Goal: Information Seeking & Learning: Check status

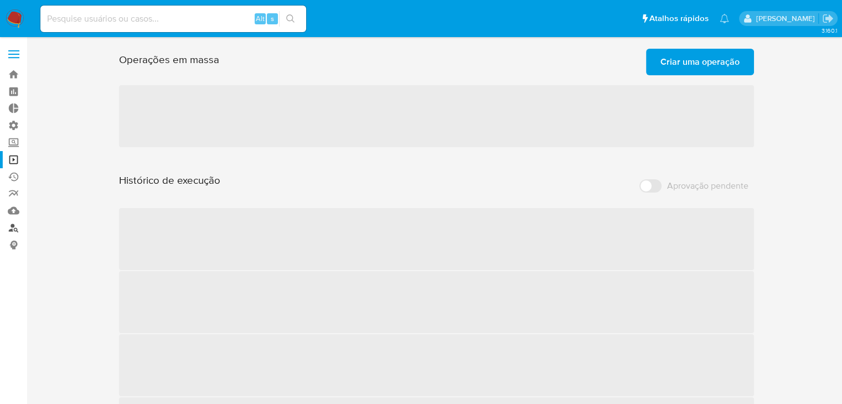
click at [13, 230] on link "Localizador de pessoas" at bounding box center [66, 227] width 132 height 17
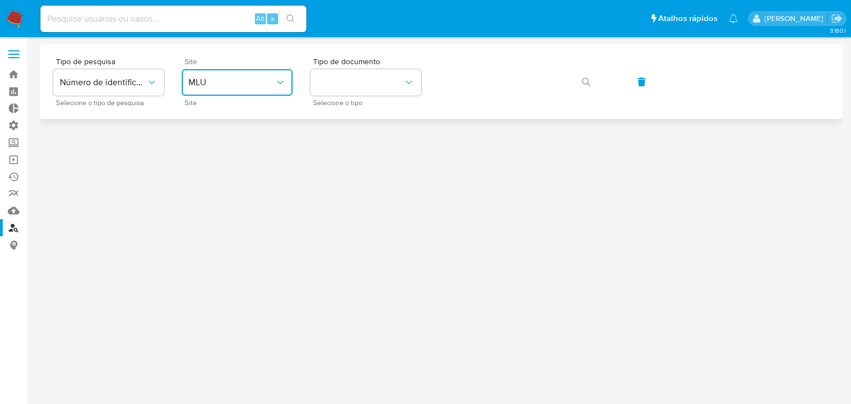
click at [250, 91] on button "MLU" at bounding box center [237, 82] width 111 height 27
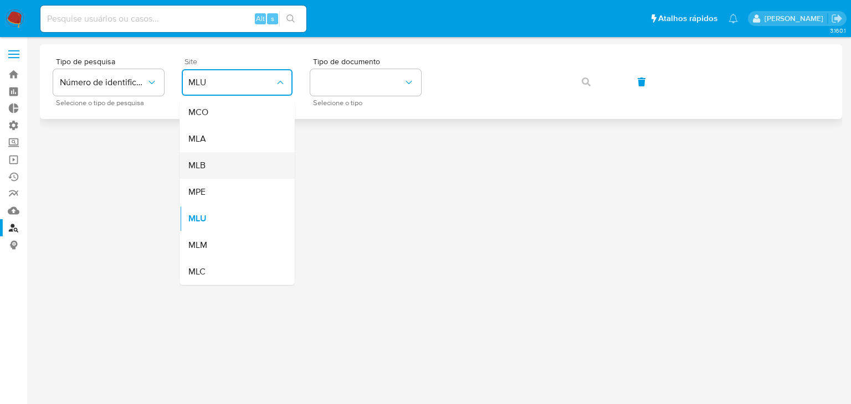
click at [231, 173] on div "MLB" at bounding box center [233, 165] width 91 height 27
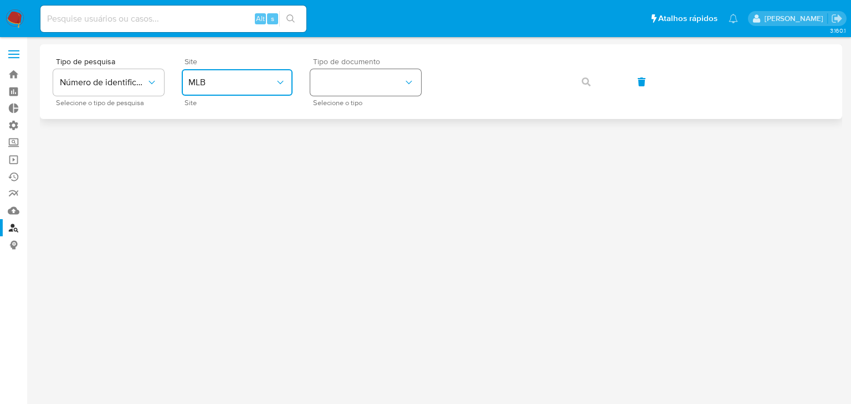
click at [367, 83] on button "identificationType" at bounding box center [365, 82] width 111 height 27
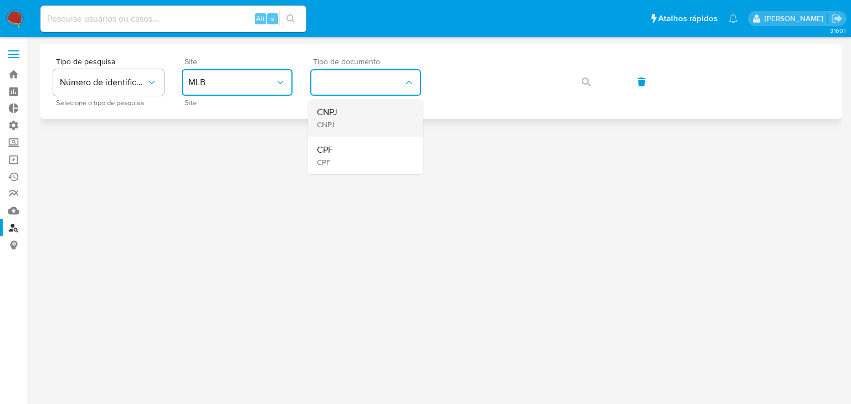
click at [359, 108] on div "CNPJ CNPJ" at bounding box center [362, 118] width 91 height 38
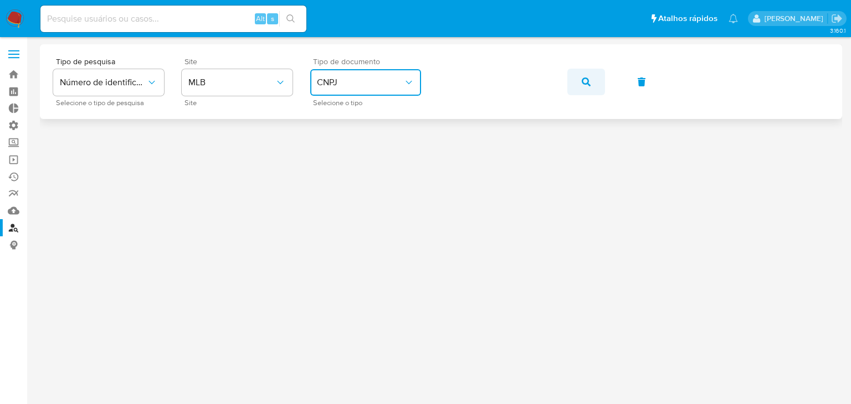
click at [591, 85] on button "button" at bounding box center [586, 82] width 38 height 27
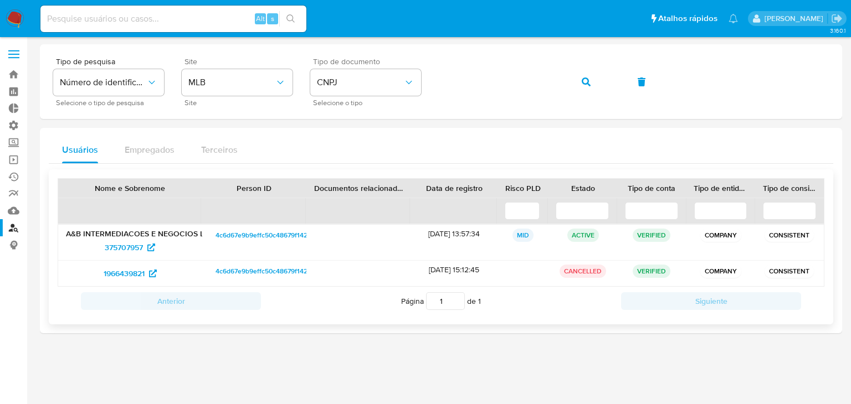
click at [105, 183] on div "Nome e Sobrenome" at bounding box center [130, 188] width 128 height 11
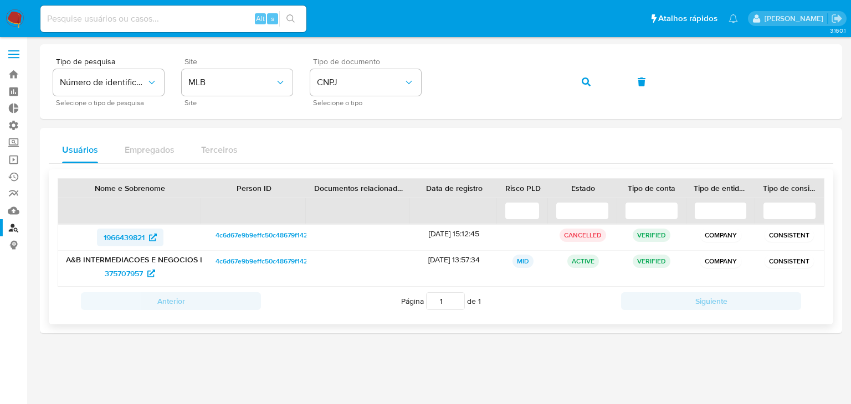
click at [133, 238] on span "1966439821" at bounding box center [124, 238] width 41 height 18
click at [121, 276] on span "375707957" at bounding box center [124, 274] width 38 height 18
click at [19, 72] on link "Bandeja" at bounding box center [66, 74] width 132 height 17
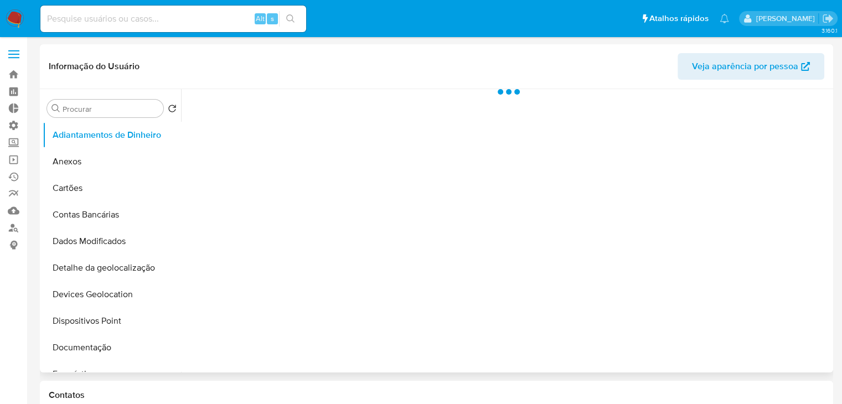
select select "10"
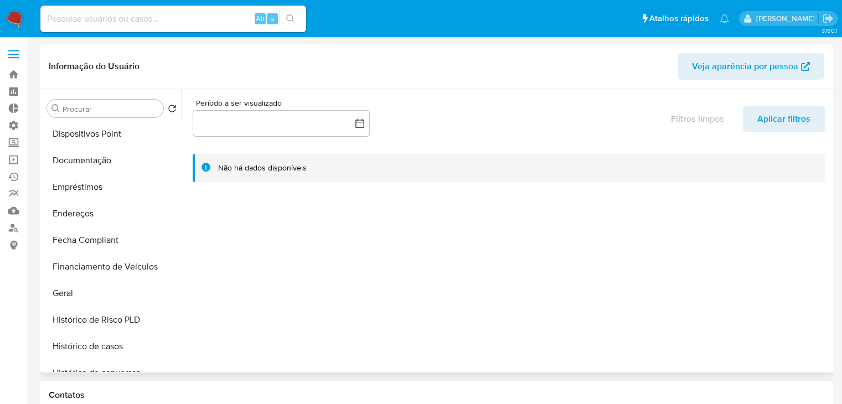
scroll to position [188, 0]
click at [135, 291] on button "Geral" at bounding box center [108, 292] width 130 height 27
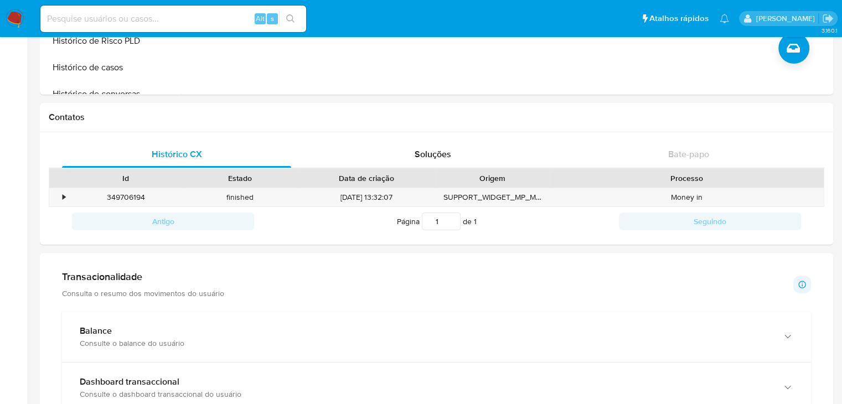
scroll to position [0, 0]
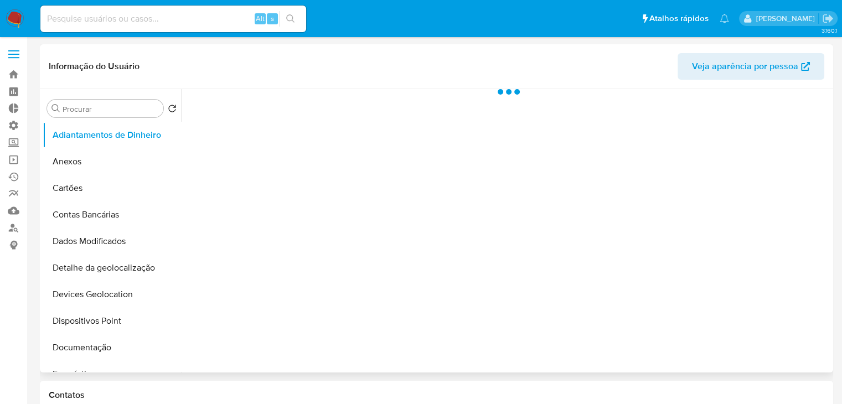
select select "10"
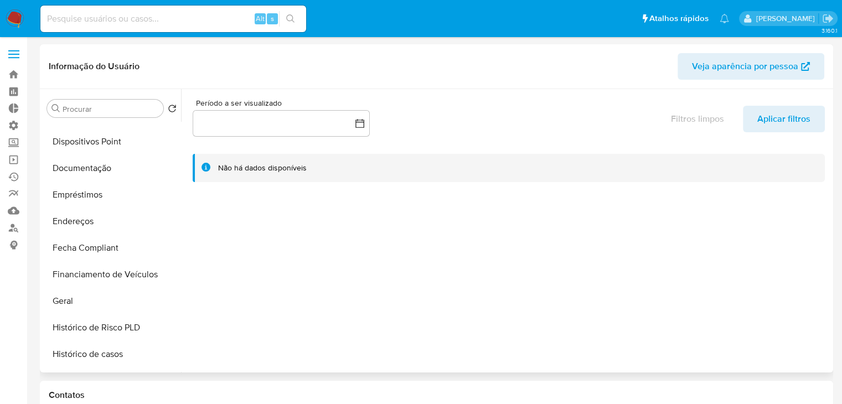
scroll to position [182, 0]
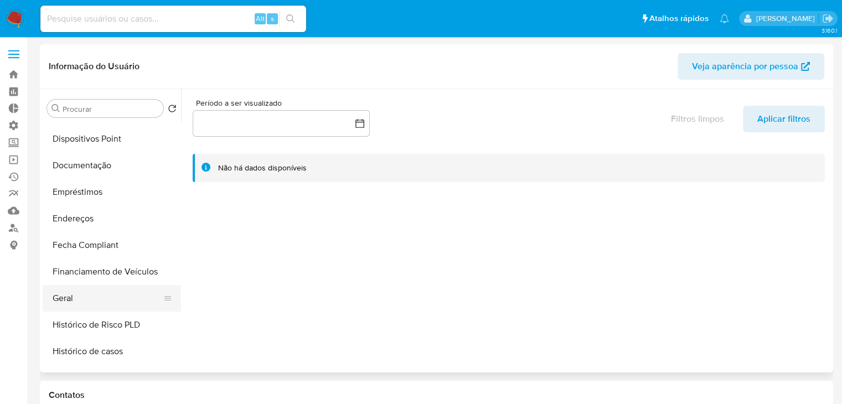
click at [131, 301] on button "Geral" at bounding box center [108, 298] width 130 height 27
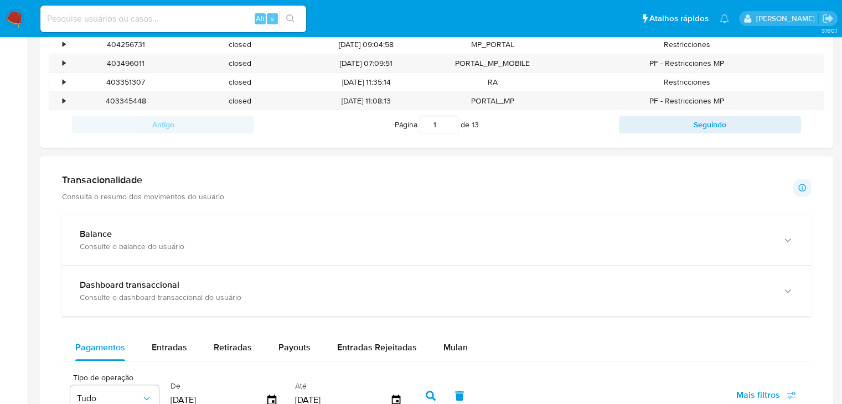
scroll to position [447, 0]
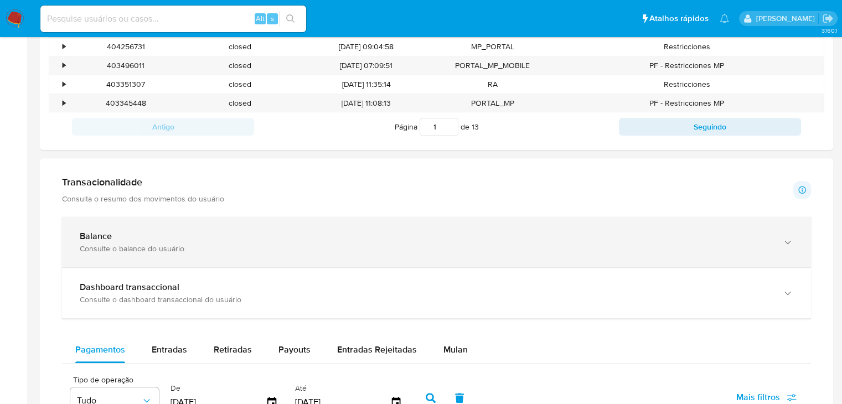
click at [790, 244] on icon "button" at bounding box center [788, 242] width 11 height 11
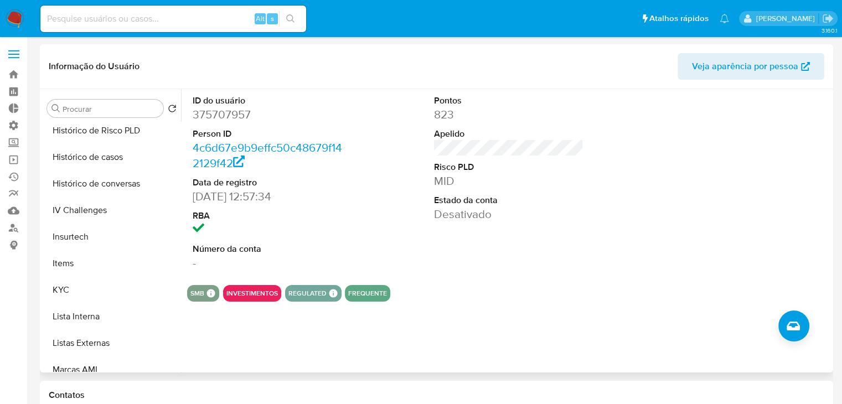
scroll to position [381, 0]
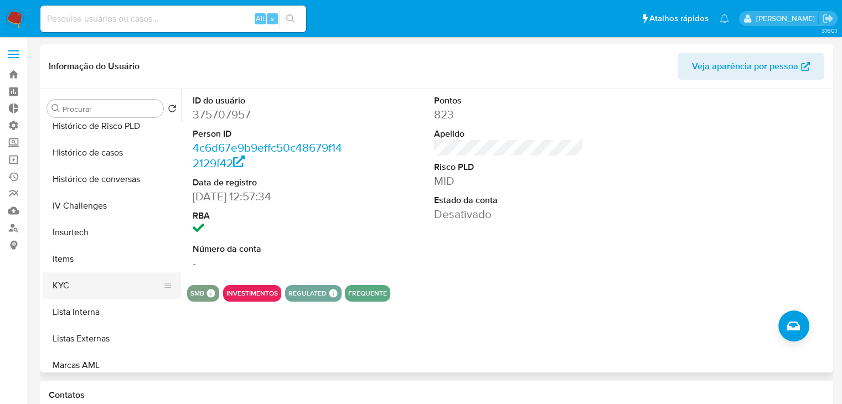
click at [163, 289] on icon at bounding box center [167, 285] width 9 height 9
click at [140, 287] on button "KYC" at bounding box center [108, 285] width 130 height 27
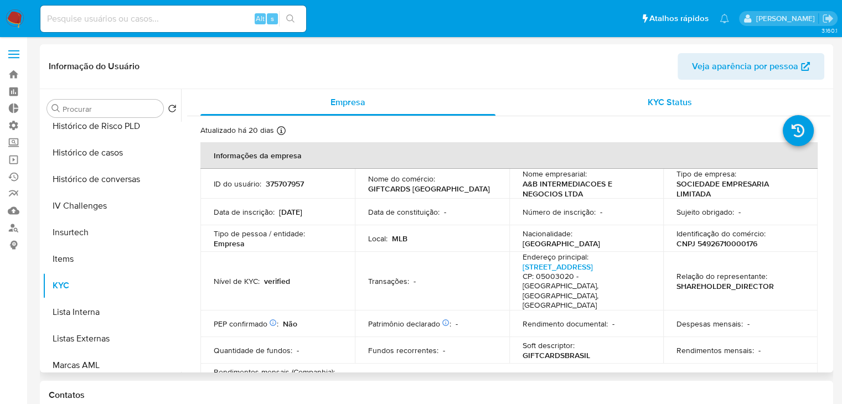
click at [655, 101] on span "KYC Status" at bounding box center [670, 102] width 44 height 13
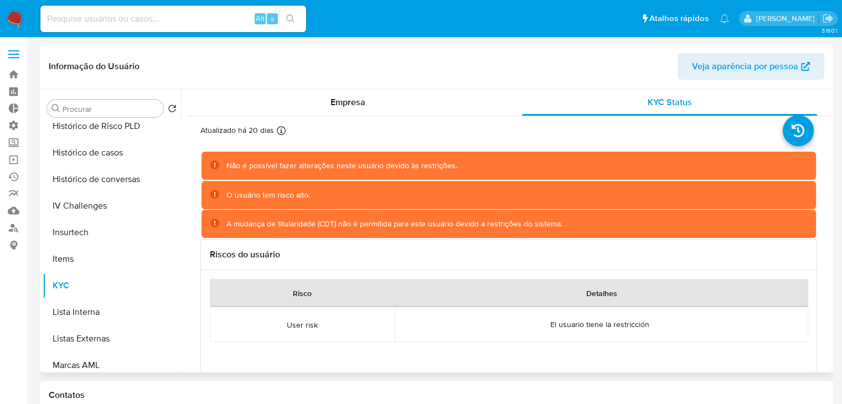
drag, startPoint x: 824, startPoint y: 148, endPoint x: 826, endPoint y: 182, distance: 34.4
click at [826, 182] on div "Empresa KYC Status Atualizado há 20 dias Criado: 15/03/2020 19:32:08 Atualizado…" at bounding box center [506, 231] width 650 height 284
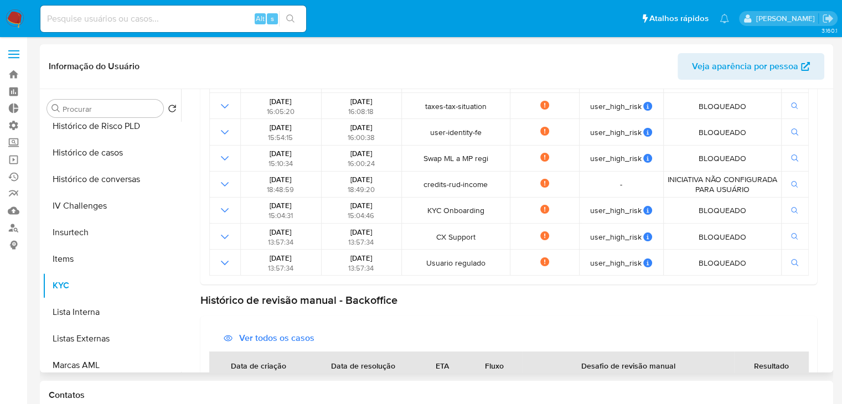
scroll to position [400, 0]
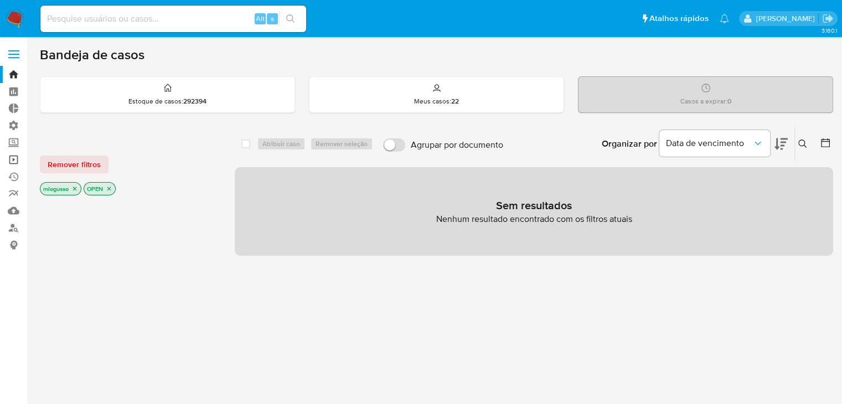
click at [17, 157] on link "Operações em massa" at bounding box center [66, 159] width 132 height 17
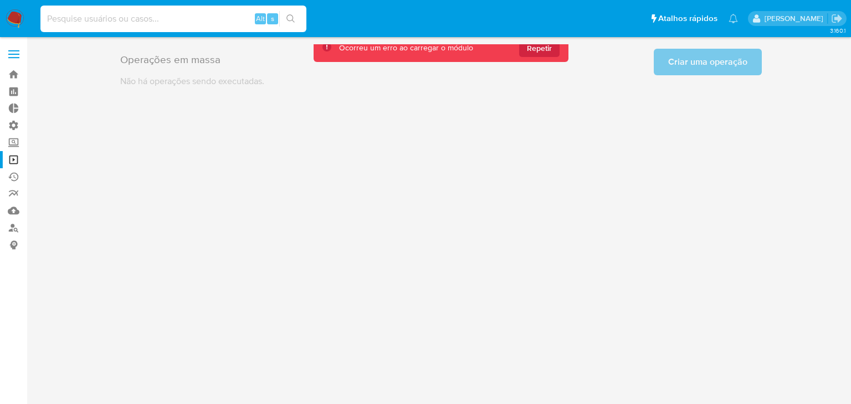
click at [208, 13] on input at bounding box center [173, 19] width 266 height 14
paste input "1506583"
type input "1506583"
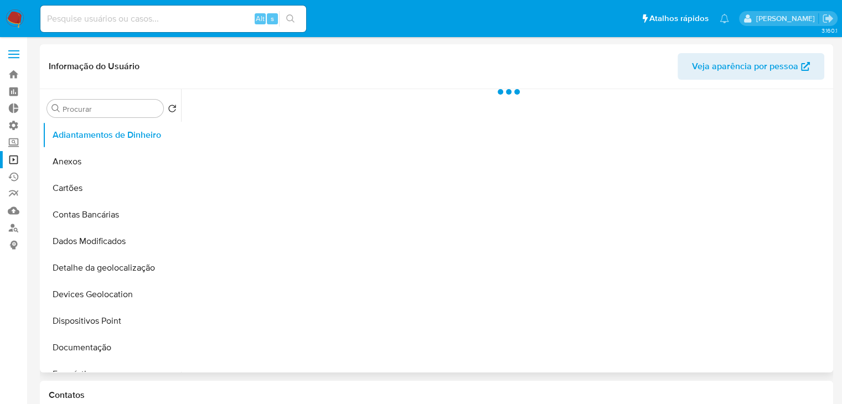
select select "10"
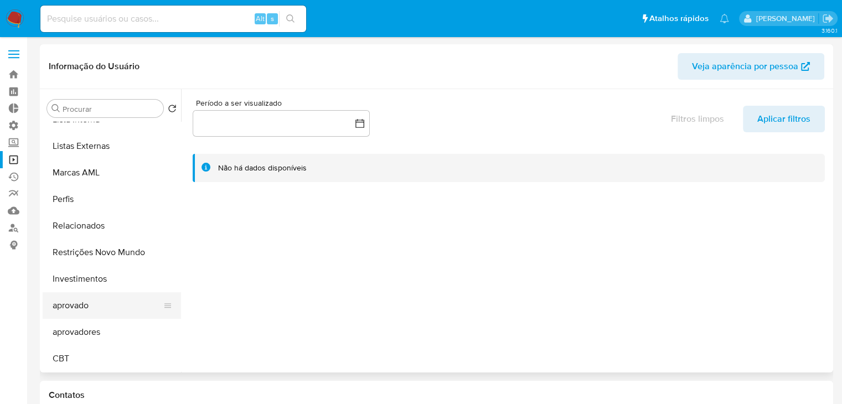
scroll to position [571, 0]
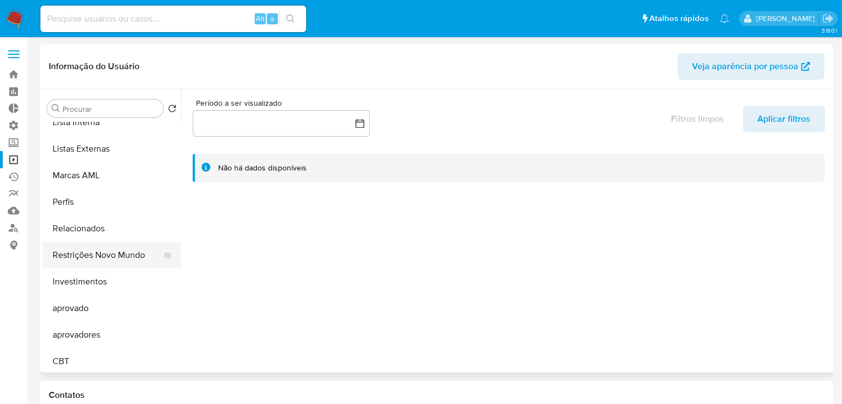
click at [155, 260] on button "Restrições Novo Mundo" at bounding box center [108, 255] width 130 height 27
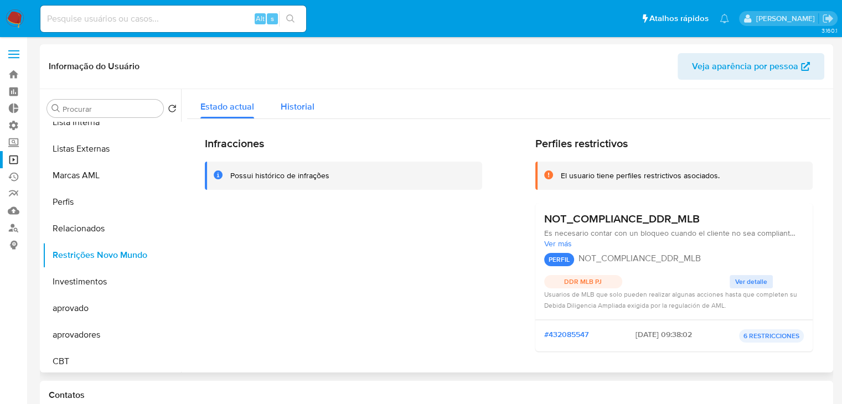
click at [302, 105] on span "Historial" at bounding box center [298, 106] width 34 height 13
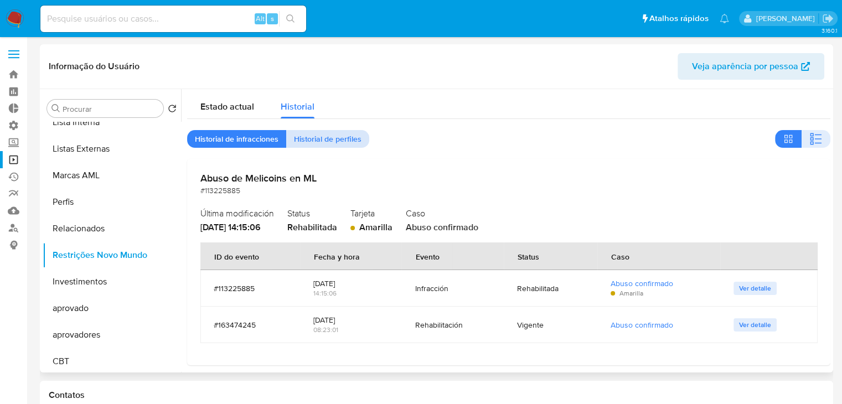
click at [337, 138] on span "Historial de perfiles" at bounding box center [328, 139] width 68 height 16
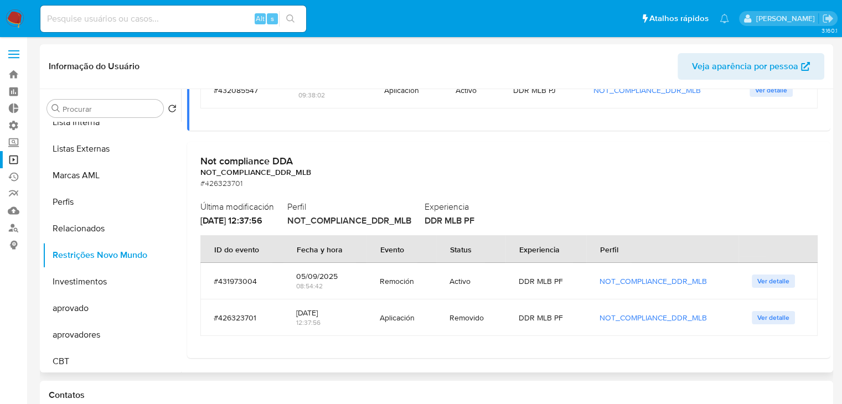
scroll to position [0, 0]
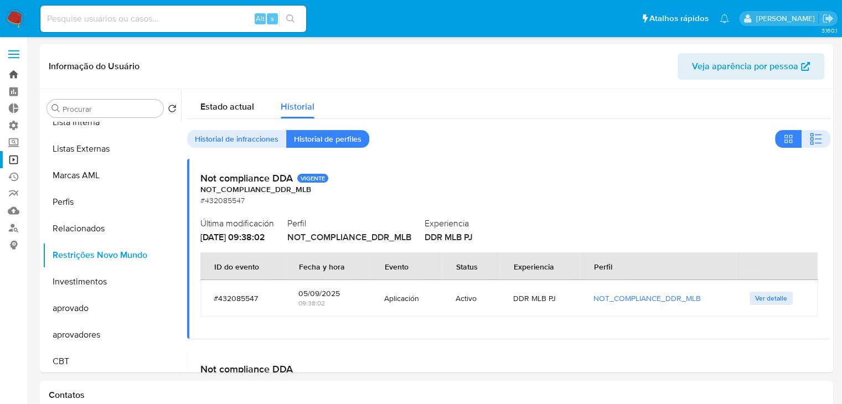
click at [16, 75] on link "Bandeja" at bounding box center [66, 74] width 132 height 17
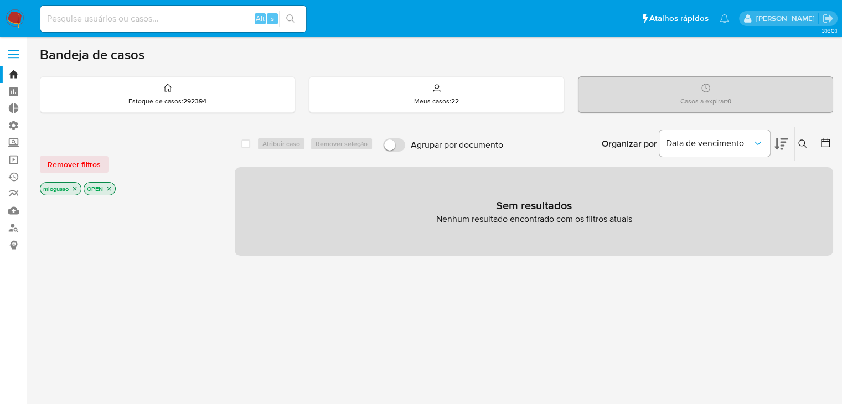
click at [75, 187] on icon "close-filter" at bounding box center [75, 189] width 4 height 4
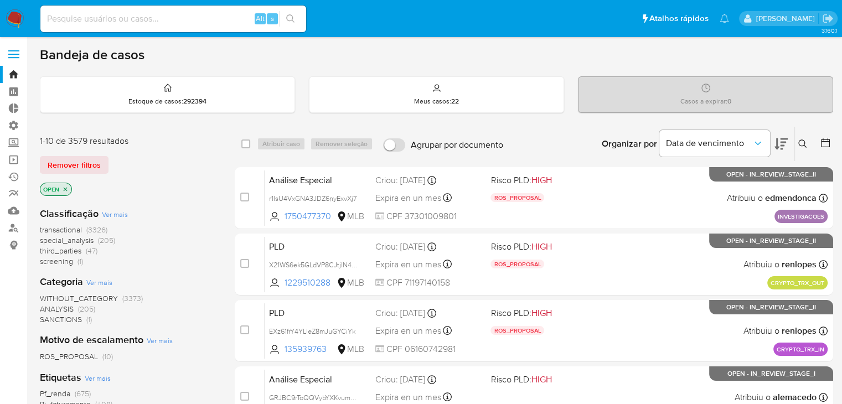
click at [68, 265] on span "screening" at bounding box center [56, 261] width 33 height 11
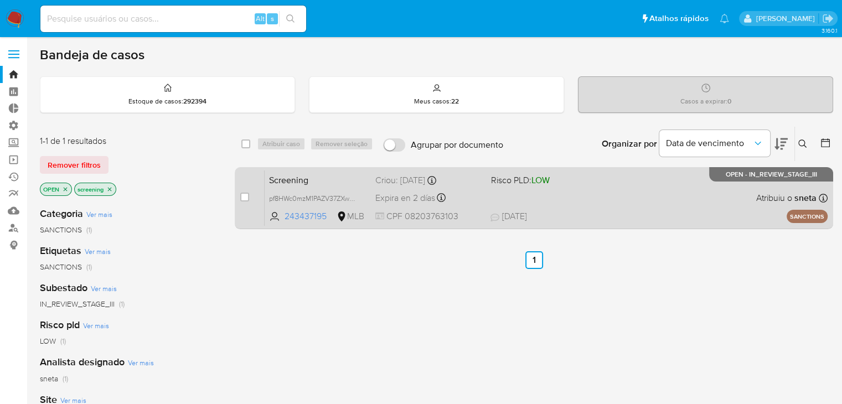
click at [575, 178] on span "Risco PLD: LOW" at bounding box center [544, 179] width 106 height 14
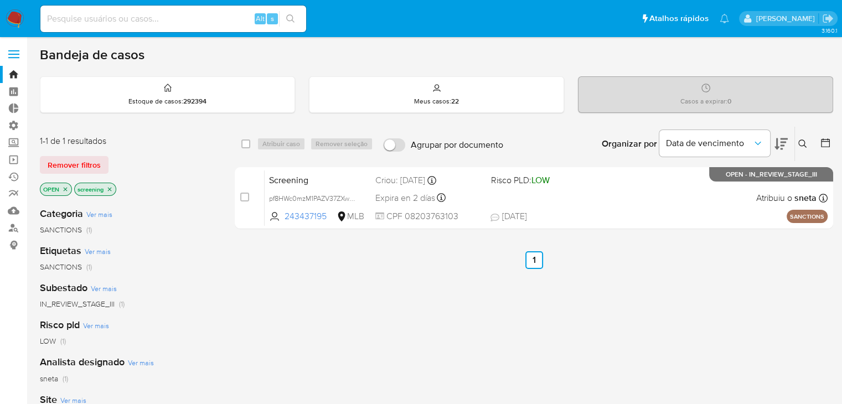
click at [111, 188] on icon "close-filter" at bounding box center [109, 189] width 7 height 7
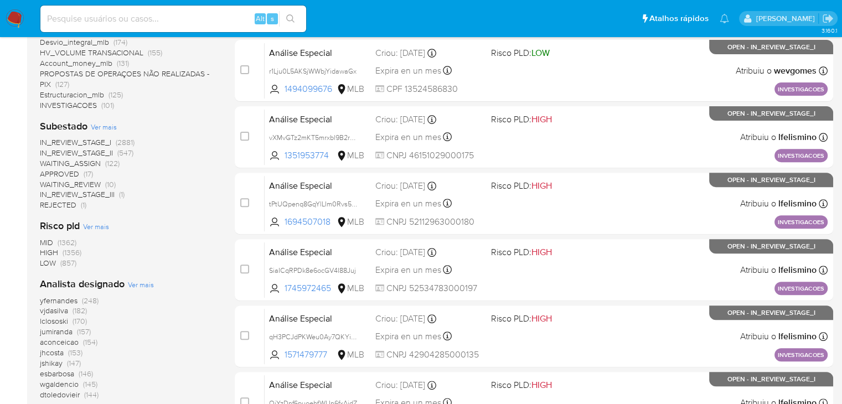
scroll to position [526, 0]
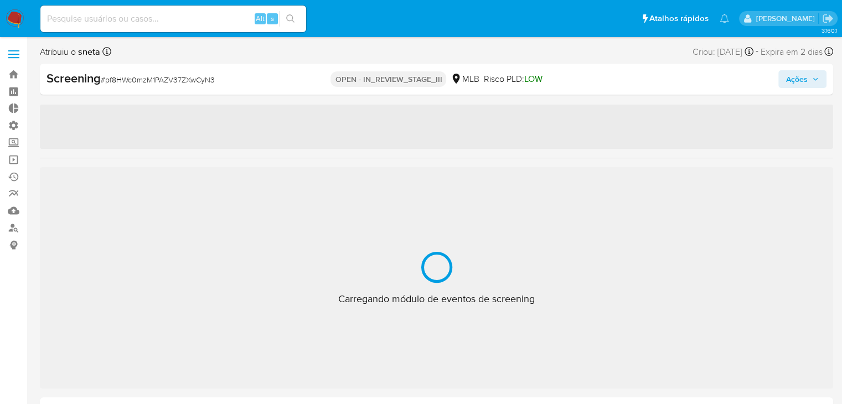
select select "10"
